Goal: Communication & Community: Answer question/provide support

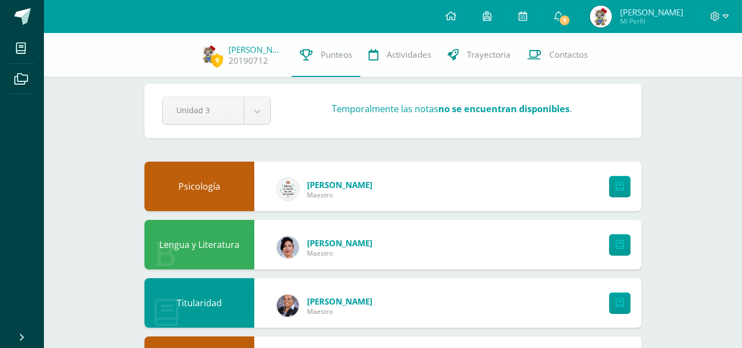
scroll to position [11, 0]
click at [571, 19] on span "7" at bounding box center [565, 20] width 12 height 12
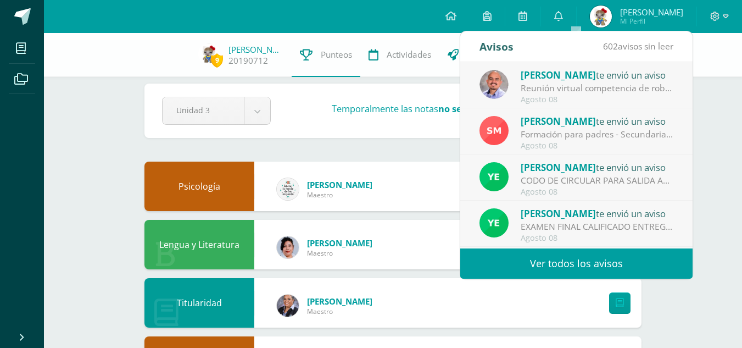
click at [583, 79] on span "[PERSON_NAME]" at bounding box center [558, 75] width 75 height 13
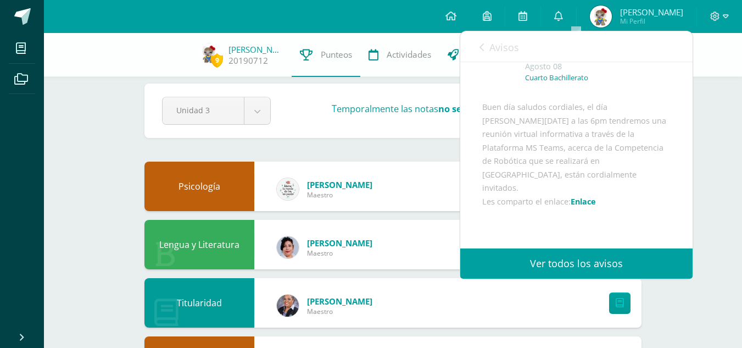
scroll to position [112, 0]
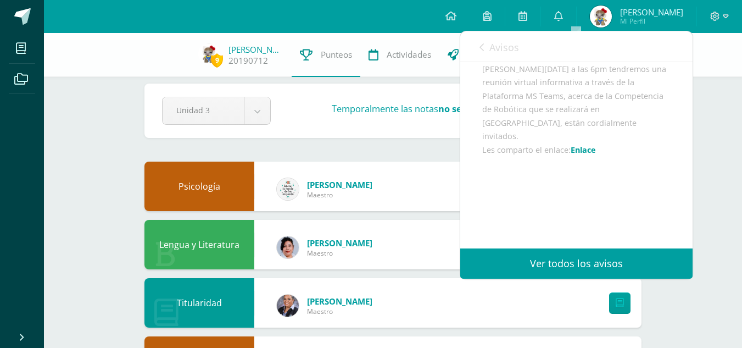
click at [484, 46] on link "Avisos" at bounding box center [500, 46] width 40 height 31
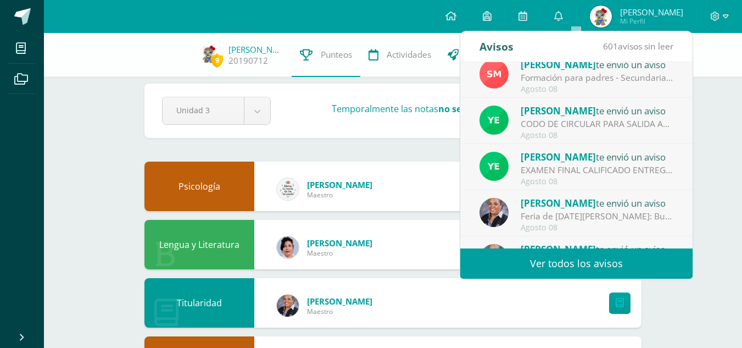
scroll to position [57, 0]
click at [496, 211] on img at bounding box center [494, 211] width 29 height 29
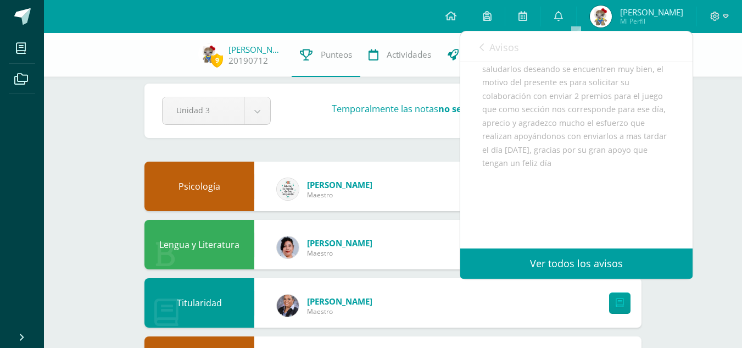
click at [496, 211] on div "[PERSON_NAME] te envió un aviso Reunión virtual competencia de robótica en Cobá…" at bounding box center [460, 155] width 465 height 186
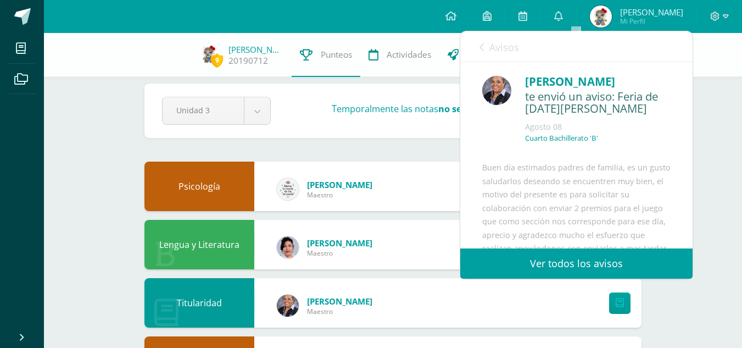
click at [497, 87] on img at bounding box center [496, 90] width 29 height 29
click at [497, 92] on img at bounding box center [496, 90] width 29 height 29
